Goal: Communication & Community: Answer question/provide support

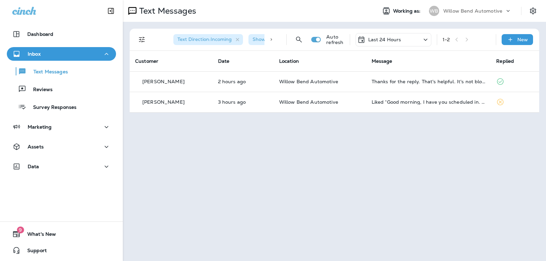
click at [374, 40] on p "Last 24 Hours" at bounding box center [384, 39] width 33 height 5
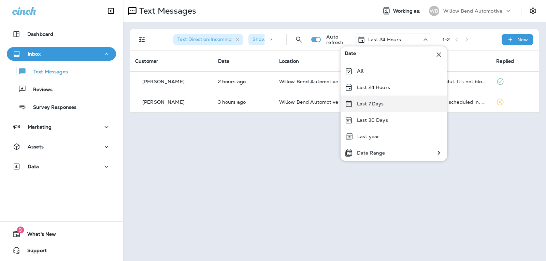
click at [373, 108] on div "Last 7 Days" at bounding box center [393, 103] width 106 height 16
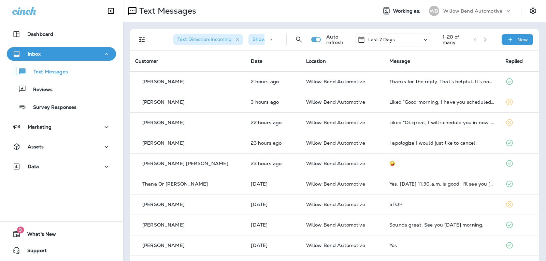
click at [397, 38] on div "Last 7 Days" at bounding box center [393, 39] width 76 height 13
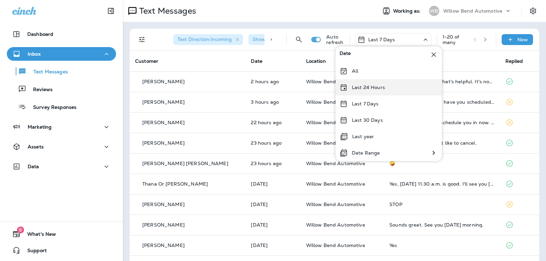
click at [387, 85] on div "Last 24 Hours" at bounding box center [388, 87] width 106 height 16
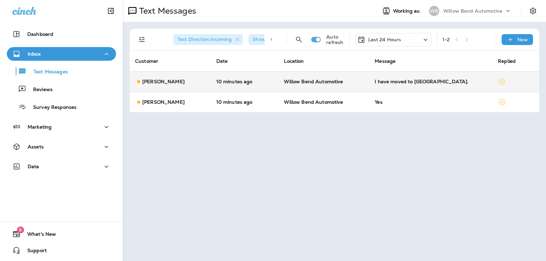
click at [409, 83] on div "I have moved to [GEOGRAPHIC_DATA]." at bounding box center [430, 81] width 112 height 5
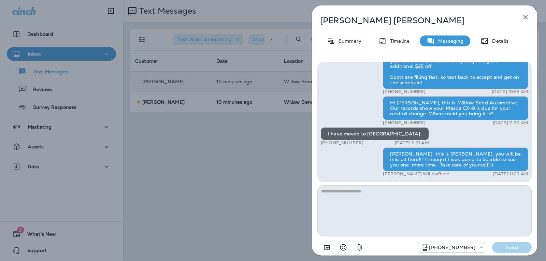
click at [381, 188] on textarea at bounding box center [424, 210] width 214 height 51
type textarea "*"
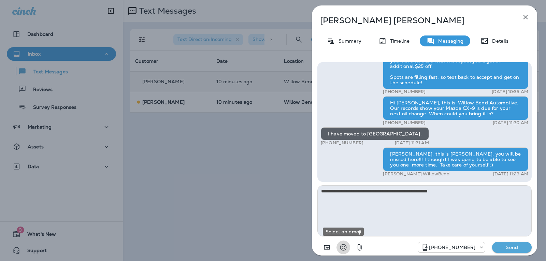
click at [340, 243] on icon "Select an emoji" at bounding box center [343, 247] width 8 height 8
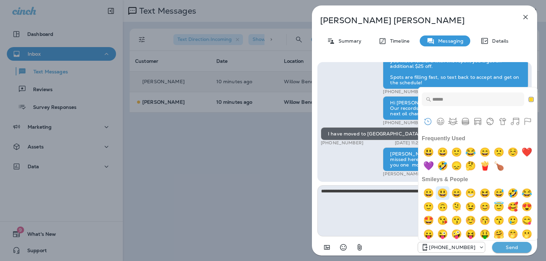
click at [444, 195] on img "smiley" at bounding box center [442, 193] width 14 height 14
type textarea "**********"
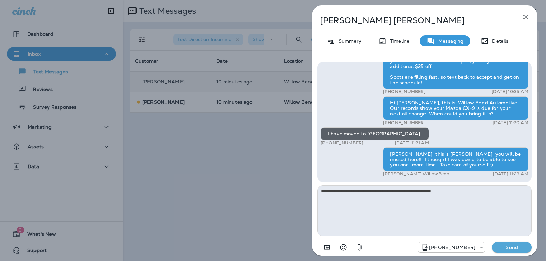
click at [514, 246] on p "Send" at bounding box center [511, 247] width 29 height 6
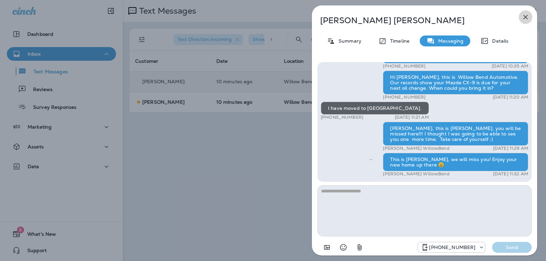
click at [526, 17] on icon "button" at bounding box center [525, 17] width 8 height 8
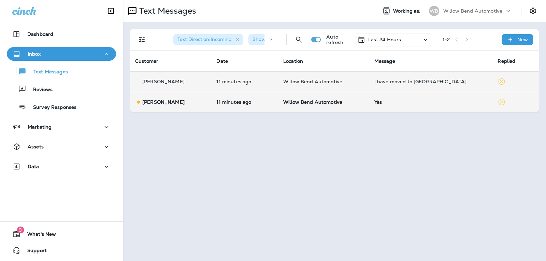
click at [406, 109] on td "Yes" at bounding box center [430, 102] width 123 height 20
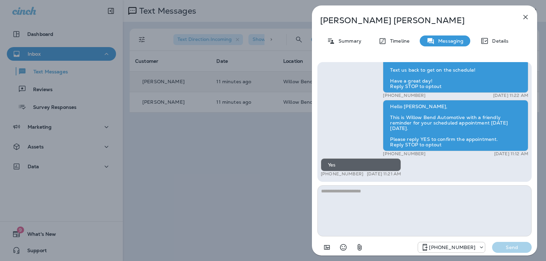
click at [358, 201] on textarea at bounding box center [424, 210] width 214 height 51
type textarea "**********"
click at [497, 246] on p "Send" at bounding box center [511, 247] width 29 height 6
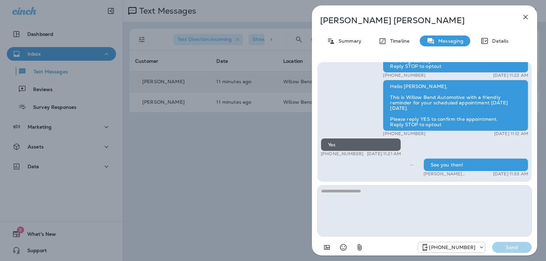
click at [524, 16] on icon "button" at bounding box center [525, 17] width 8 height 8
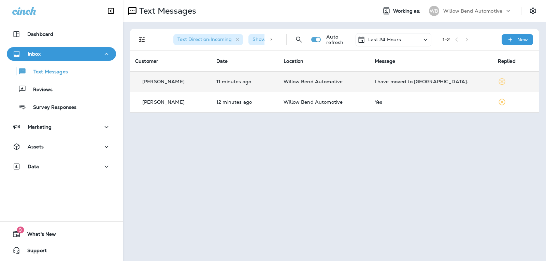
click at [386, 43] on div "Last 24 Hours" at bounding box center [379, 39] width 44 height 8
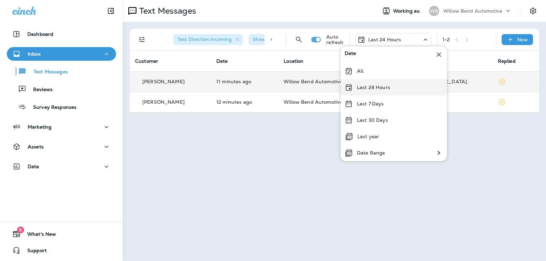
click at [371, 88] on p "Last 24 Hours" at bounding box center [373, 87] width 33 height 5
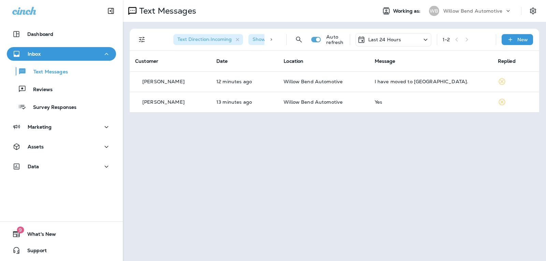
click at [392, 43] on div "Last 24 Hours" at bounding box center [379, 39] width 44 height 8
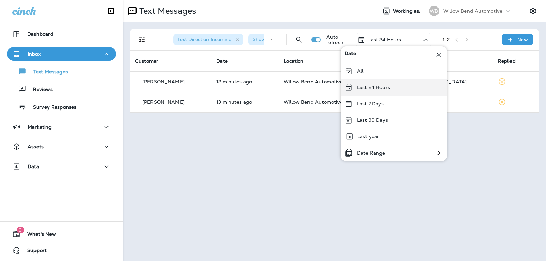
click at [392, 90] on div "Last 24 Hours" at bounding box center [393, 87] width 106 height 16
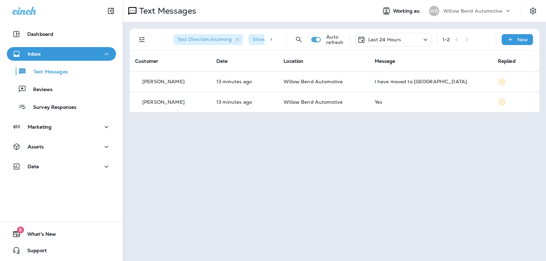
click at [399, 41] on p "Last 24 Hours" at bounding box center [384, 39] width 33 height 5
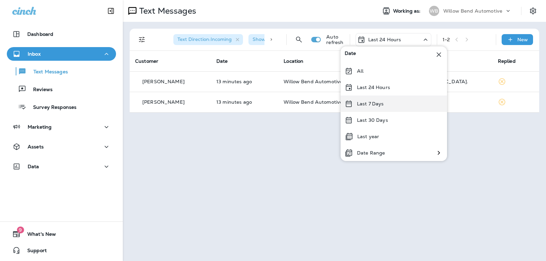
click at [385, 102] on div "Last 7 Days" at bounding box center [393, 103] width 106 height 16
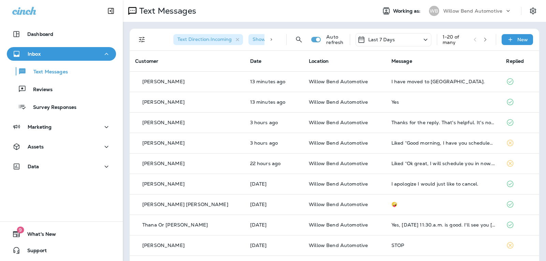
click at [395, 36] on div "Last 7 Days" at bounding box center [393, 39] width 76 height 13
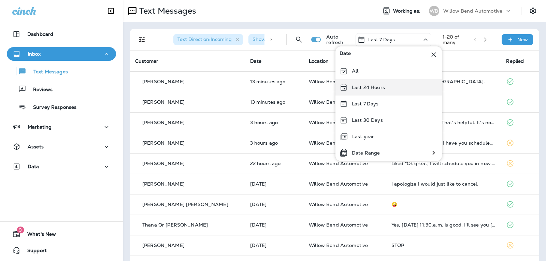
click at [391, 87] on div "Last 24 Hours" at bounding box center [388, 87] width 106 height 16
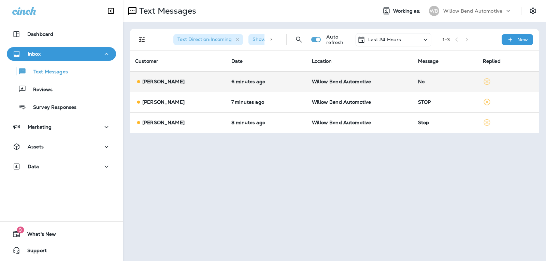
click at [402, 80] on p "Willow Bend Automotive" at bounding box center [359, 81] width 95 height 5
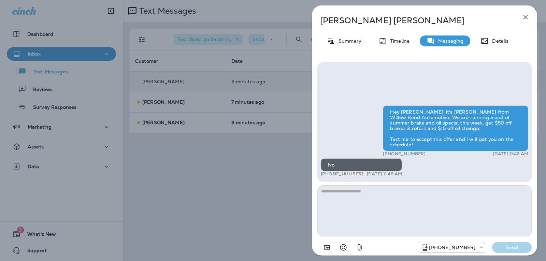
click at [365, 190] on textarea at bounding box center [424, 210] width 214 height 51
click at [525, 19] on icon "button" at bounding box center [525, 17] width 8 height 8
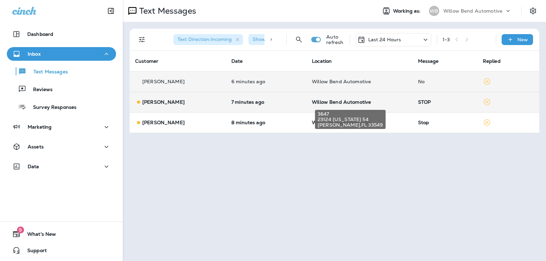
click at [361, 101] on span "Willow Bend Automotive" at bounding box center [341, 102] width 59 height 6
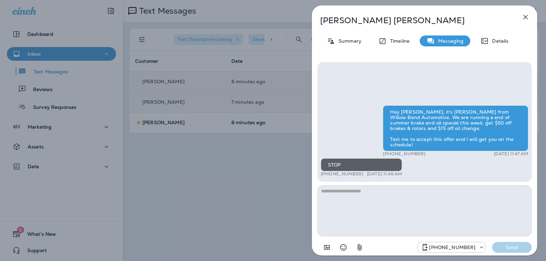
click at [528, 16] on icon "button" at bounding box center [525, 17] width 8 height 8
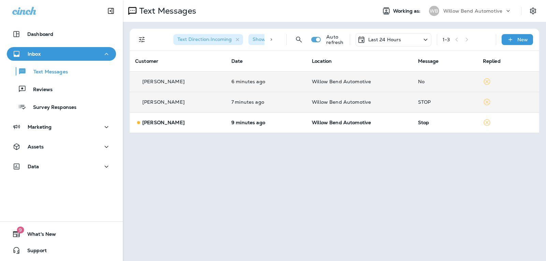
click at [391, 119] on td "Willow Bend Automotive" at bounding box center [359, 122] width 106 height 20
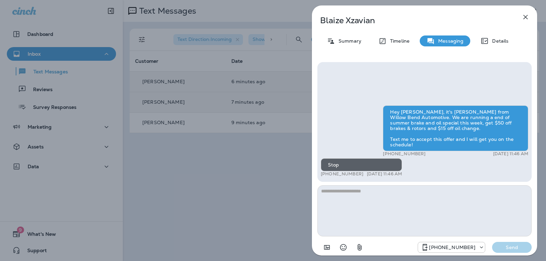
click at [521, 16] on icon "button" at bounding box center [525, 17] width 8 height 8
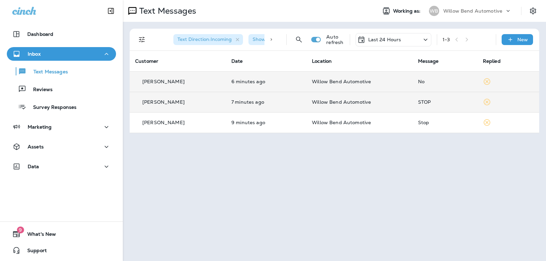
click at [380, 42] on p "Last 24 Hours" at bounding box center [384, 39] width 33 height 5
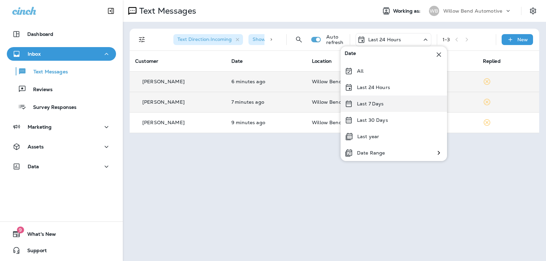
click at [383, 101] on p "Last 7 Days" at bounding box center [370, 103] width 27 height 5
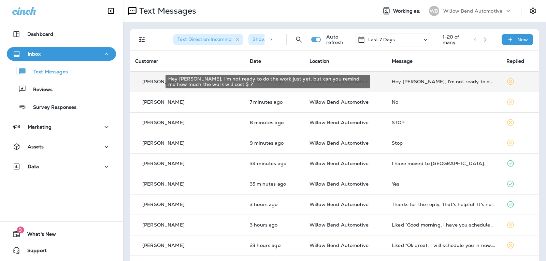
click at [444, 80] on div "Hey [PERSON_NAME], I'm not ready to do the work just yet, but can you remind me…" at bounding box center [443, 81] width 104 height 5
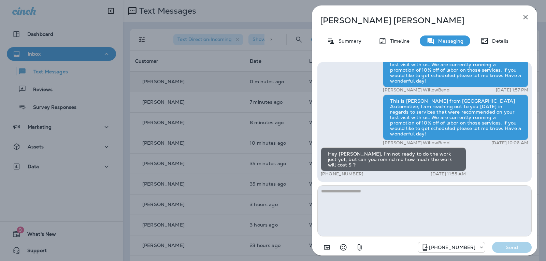
click at [366, 195] on textarea at bounding box center [424, 210] width 214 height 51
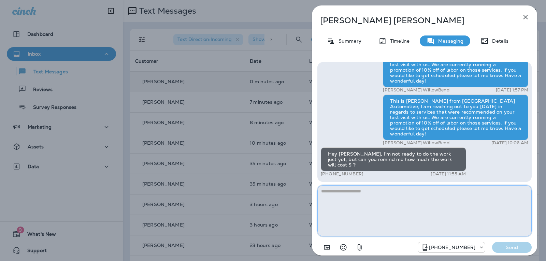
click at [356, 198] on textarea at bounding box center [424, 210] width 214 height 51
click at [450, 192] on textarea "**********" at bounding box center [424, 210] width 214 height 51
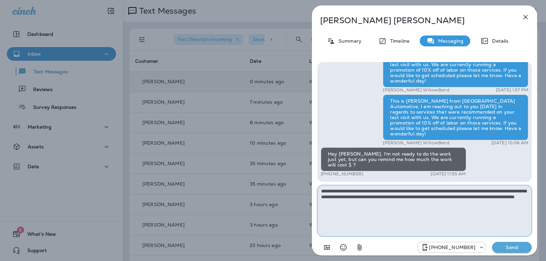
type textarea "**********"
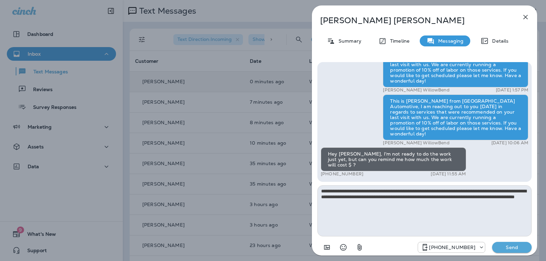
click at [507, 248] on p "Send" at bounding box center [511, 247] width 29 height 6
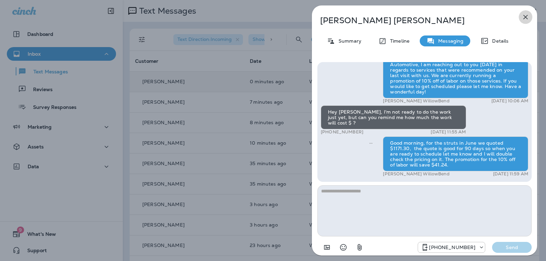
click at [524, 17] on icon "button" at bounding box center [525, 17] width 8 height 8
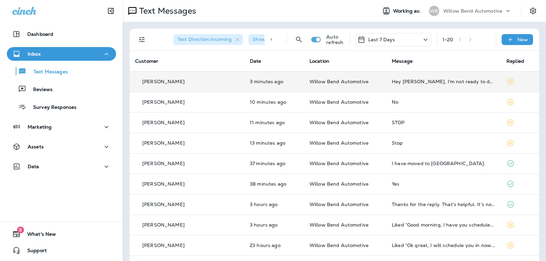
click at [379, 38] on p "Last 7 Days" at bounding box center [381, 39] width 27 height 5
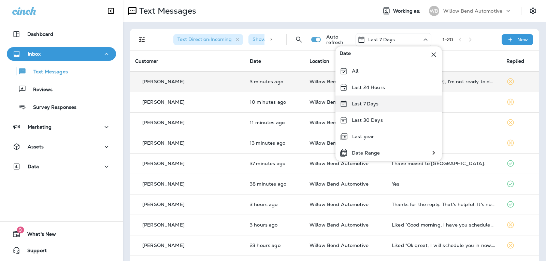
click at [383, 105] on div "Last 7 Days" at bounding box center [388, 103] width 106 height 16
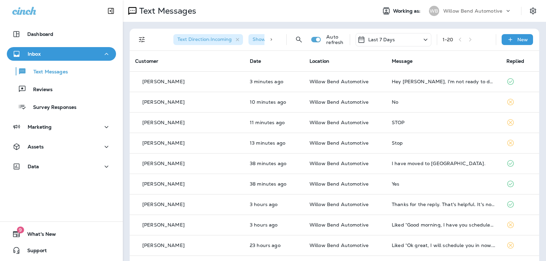
click at [395, 37] on div "Last 7 Days" at bounding box center [393, 39] width 76 height 13
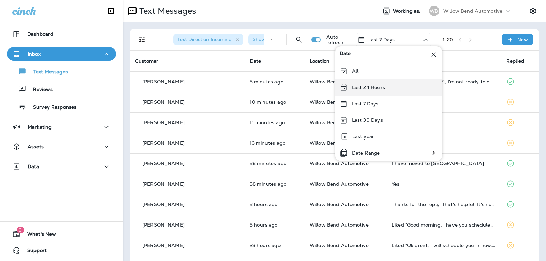
click at [391, 82] on div "Last 24 Hours" at bounding box center [388, 87] width 106 height 16
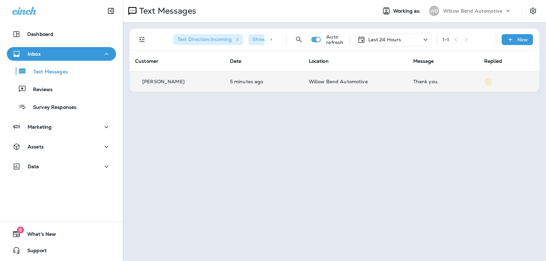
click at [420, 83] on div "Thank you." at bounding box center [443, 81] width 60 height 5
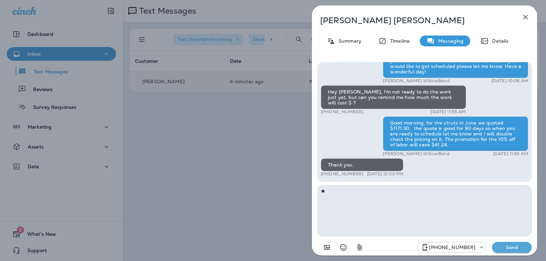
type textarea "*"
type textarea "**********"
click at [506, 248] on p "Send" at bounding box center [511, 247] width 29 height 6
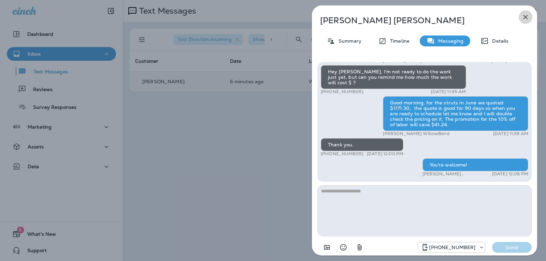
click at [520, 16] on button "button" at bounding box center [525, 17] width 14 height 14
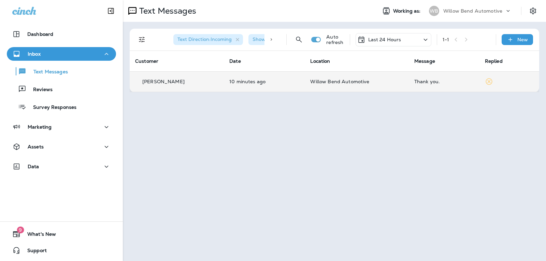
click at [374, 33] on div "Last 24 Hours" at bounding box center [393, 39] width 76 height 13
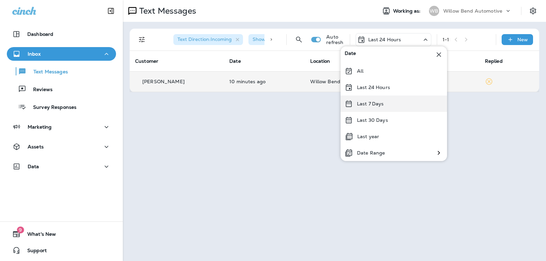
click at [375, 103] on p "Last 7 Days" at bounding box center [370, 103] width 27 height 5
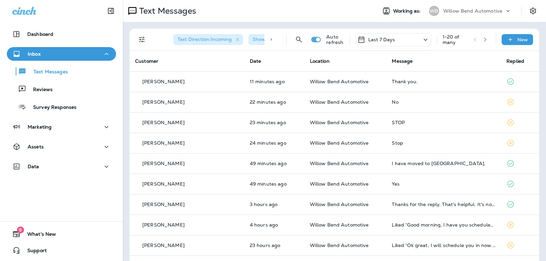
click at [390, 37] on div "Last 7 Days" at bounding box center [393, 39] width 76 height 13
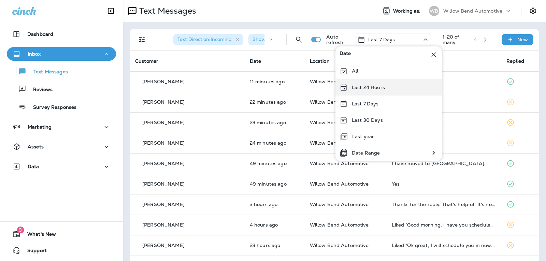
click at [378, 85] on p "Last 24 Hours" at bounding box center [368, 87] width 33 height 5
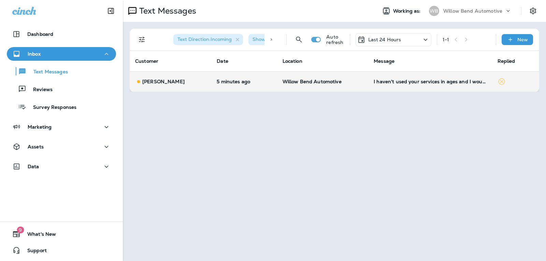
click at [421, 85] on td "I haven't used your services in ages and I wouldn't use it again. Kindly take m…" at bounding box center [429, 81] width 123 height 20
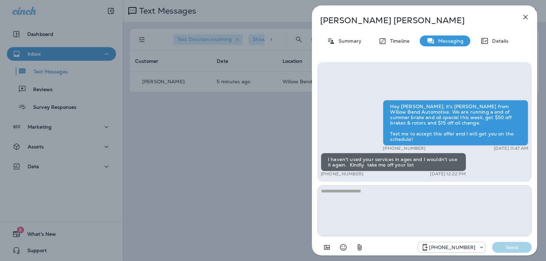
click at [364, 197] on textarea at bounding box center [424, 210] width 214 height 51
click at [358, 197] on textarea at bounding box center [424, 210] width 214 height 51
type textarea "*"
type textarea "**********"
click at [521, 244] on button "Send" at bounding box center [512, 247] width 40 height 11
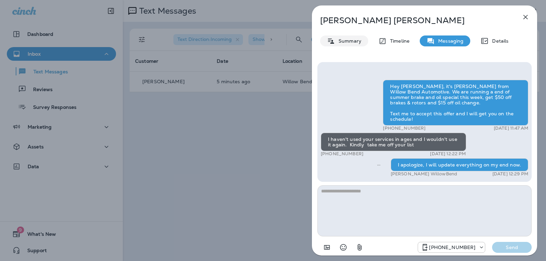
click at [349, 39] on p "Summary" at bounding box center [348, 40] width 26 height 5
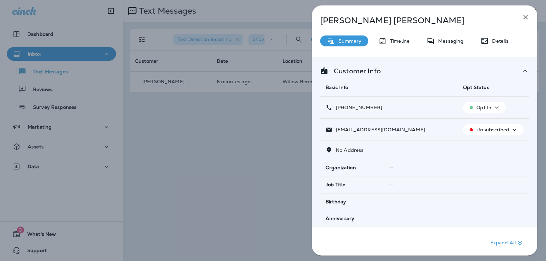
click at [467, 106] on icon "button" at bounding box center [470, 107] width 7 height 7
click at [474, 123] on p "Opt out" at bounding box center [479, 123] width 18 height 5
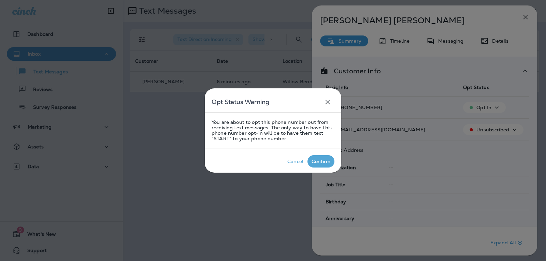
click at [326, 162] on div "Confirm" at bounding box center [320, 161] width 19 height 5
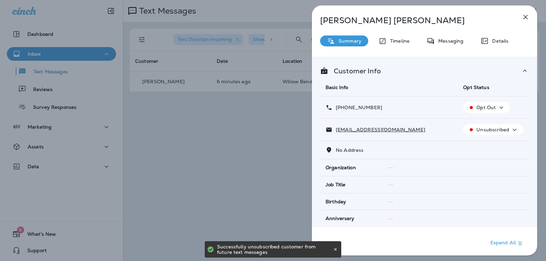
click at [522, 18] on icon "button" at bounding box center [525, 17] width 8 height 8
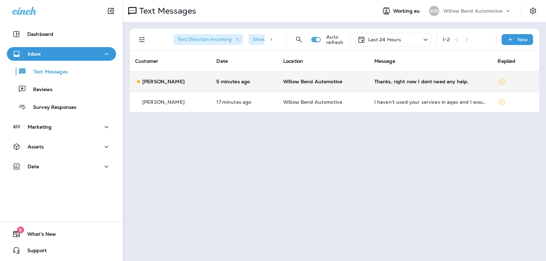
click at [446, 79] on div "Thanks, right now I dont need any help." at bounding box center [430, 81] width 113 height 5
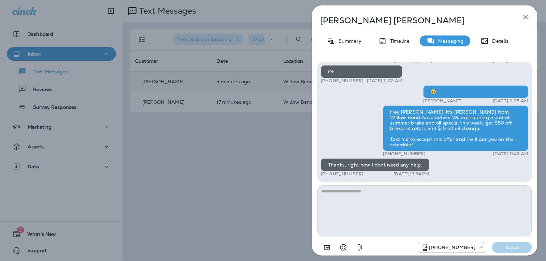
click at [384, 186] on textarea at bounding box center [424, 210] width 214 height 51
type textarea "*"
type textarea "**********"
click at [514, 249] on p "Send" at bounding box center [511, 247] width 29 height 6
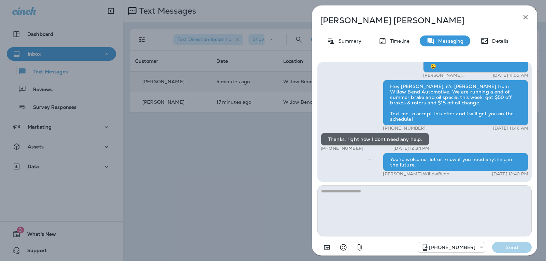
click at [523, 14] on icon "button" at bounding box center [525, 17] width 8 height 8
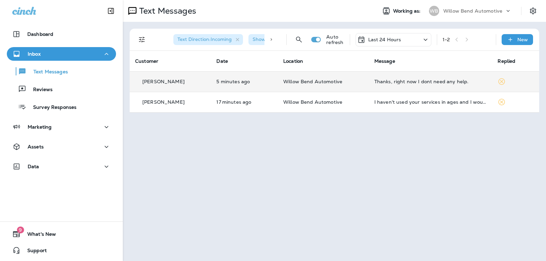
click at [391, 36] on div "Last 24 Hours" at bounding box center [379, 39] width 44 height 8
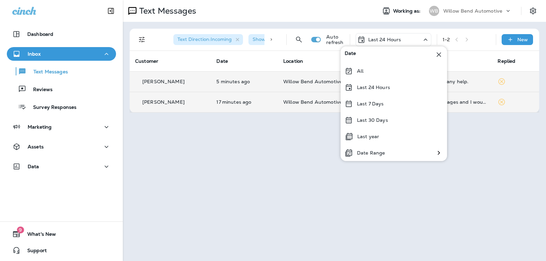
click at [401, 93] on div "Last 24 Hours" at bounding box center [393, 87] width 106 height 16
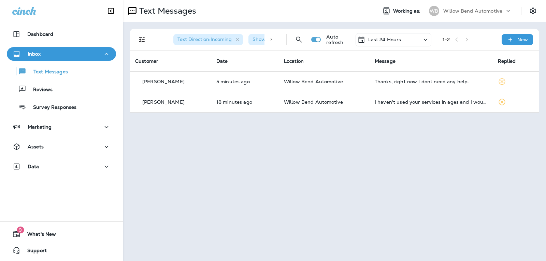
click at [394, 40] on p "Last 24 Hours" at bounding box center [384, 39] width 33 height 5
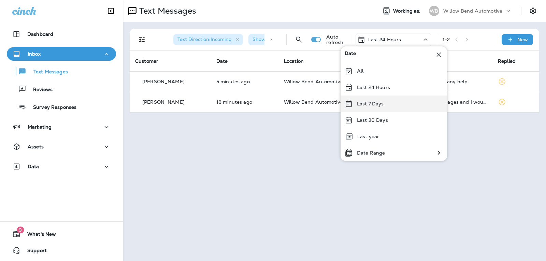
click at [393, 103] on div "Last 7 Days" at bounding box center [393, 103] width 106 height 16
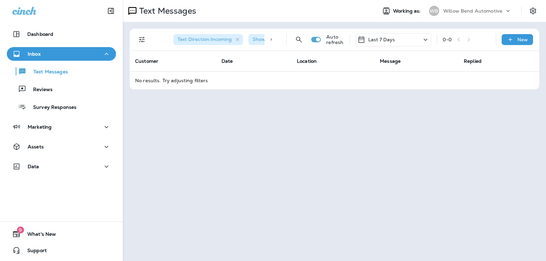
click at [387, 41] on p "Last 7 Days" at bounding box center [381, 39] width 27 height 5
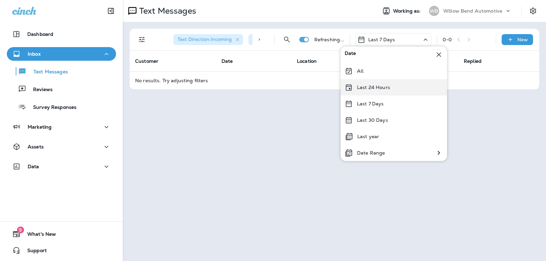
click at [382, 88] on p "Last 24 Hours" at bounding box center [373, 87] width 33 height 5
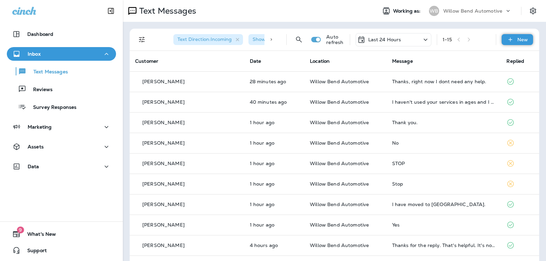
click at [506, 40] on icon at bounding box center [509, 39] width 7 height 7
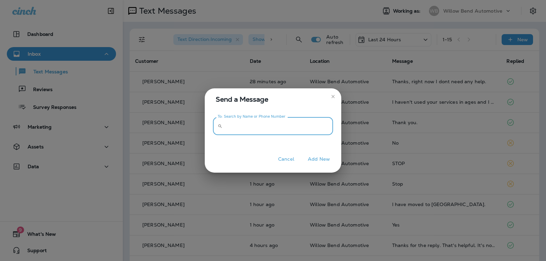
click at [286, 127] on input "To: Search by Name or Phone Number" at bounding box center [279, 126] width 108 height 18
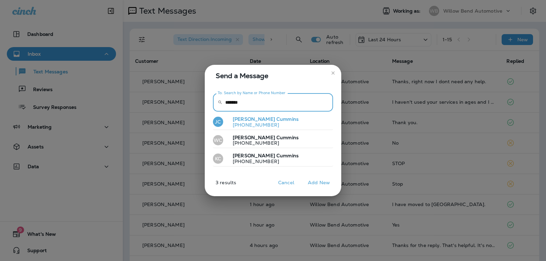
type input "*******"
click at [270, 125] on button "[PERSON_NAME] [PHONE_NUMBER]" at bounding box center [273, 122] width 120 height 16
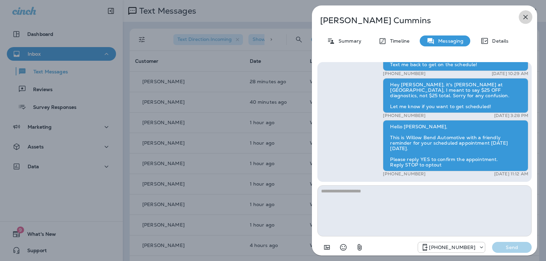
click at [527, 15] on icon "button" at bounding box center [525, 17] width 8 height 8
